Goal: Transaction & Acquisition: Purchase product/service

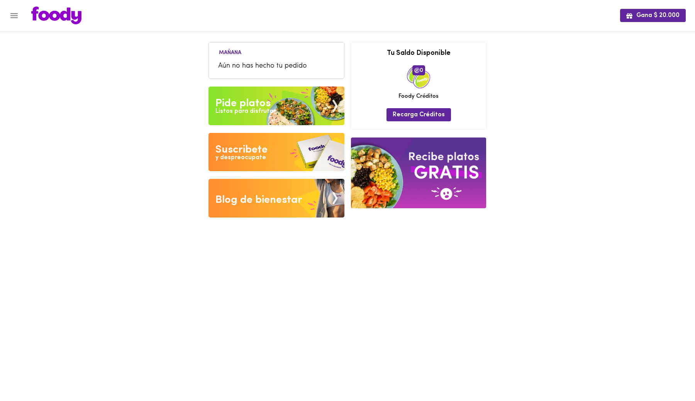
click at [286, 111] on img at bounding box center [276, 105] width 136 height 39
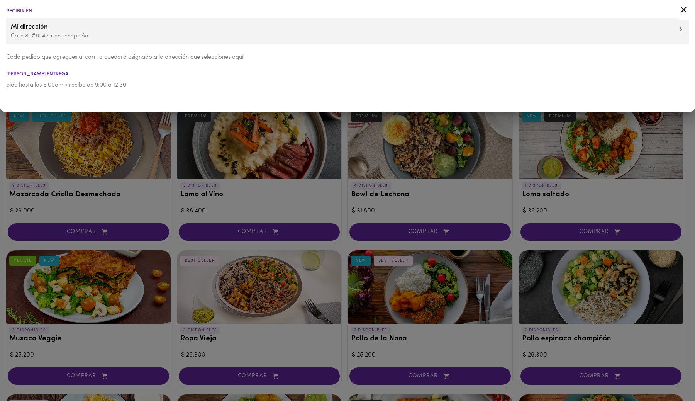
click at [684, 8] on icon at bounding box center [683, 10] width 10 height 10
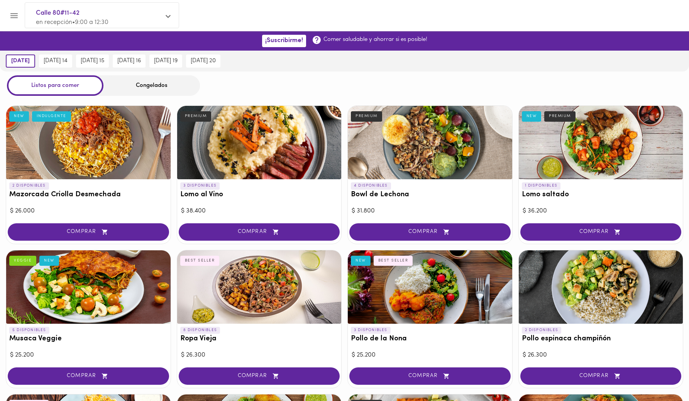
click at [144, 84] on div "Congelados" at bounding box center [151, 85] width 96 height 20
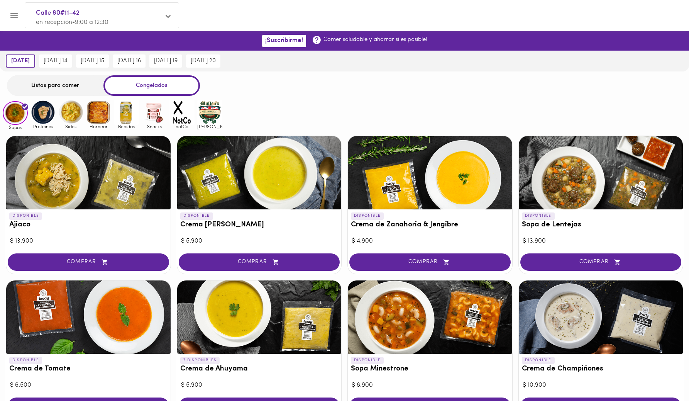
click at [43, 113] on img at bounding box center [42, 112] width 25 height 25
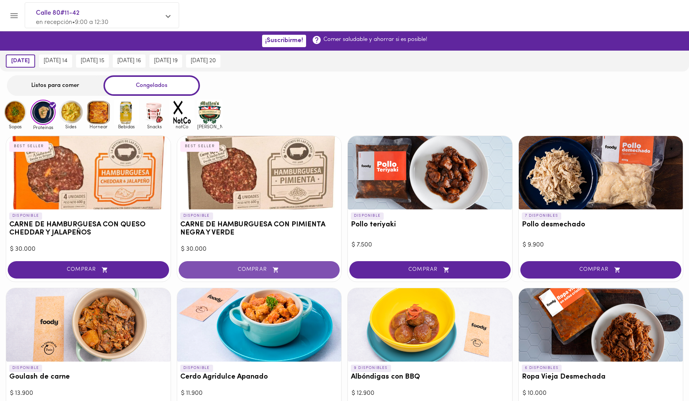
click at [243, 271] on span "COMPRAR" at bounding box center [259, 269] width 142 height 7
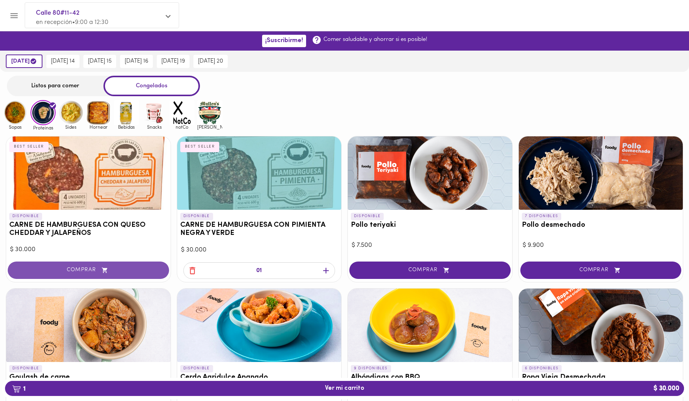
click at [118, 270] on span "COMPRAR" at bounding box center [88, 270] width 142 height 7
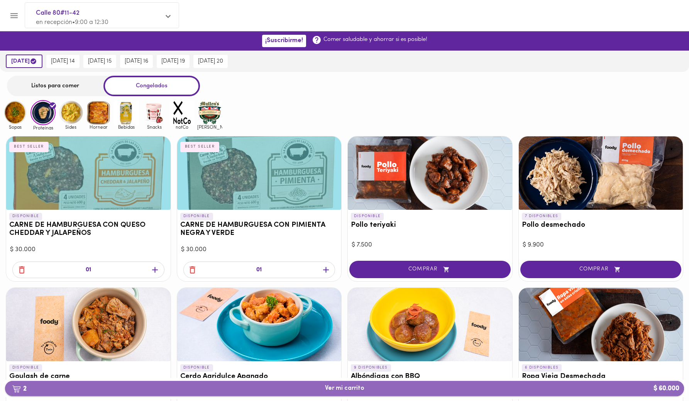
click at [352, 390] on span "2 Ver mi carrito $ 60.000" at bounding box center [344, 387] width 39 height 7
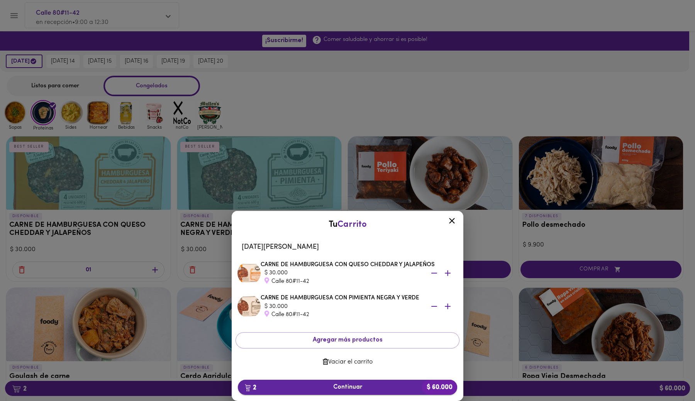
click at [363, 384] on span "2 Continuar $ 60.000" at bounding box center [347, 386] width 207 height 7
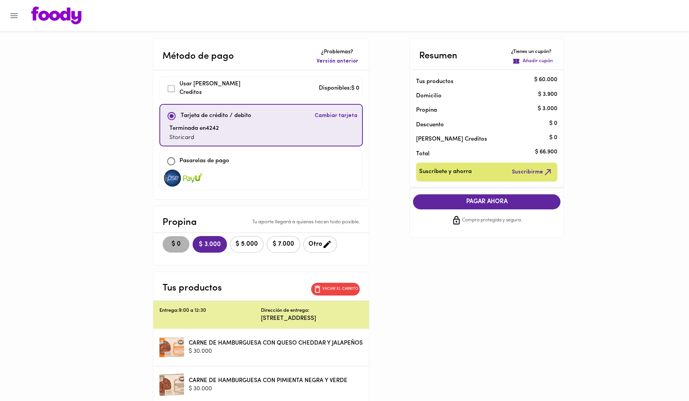
click at [175, 243] on span "$ 0" at bounding box center [175, 243] width 17 height 7
click at [497, 201] on span "PAGAR AHORA" at bounding box center [487, 201] width 132 height 7
